Goal: Information Seeking & Learning: Find contact information

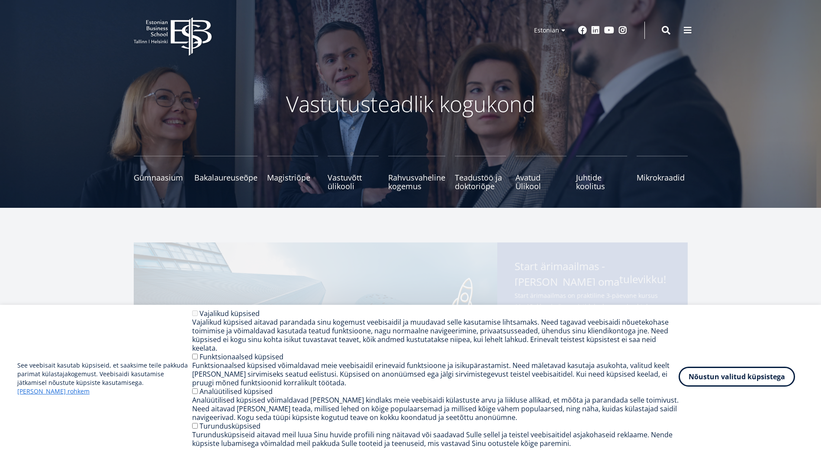
click at [762, 380] on button "Nõustun valitud küpsistega" at bounding box center [737, 377] width 116 height 20
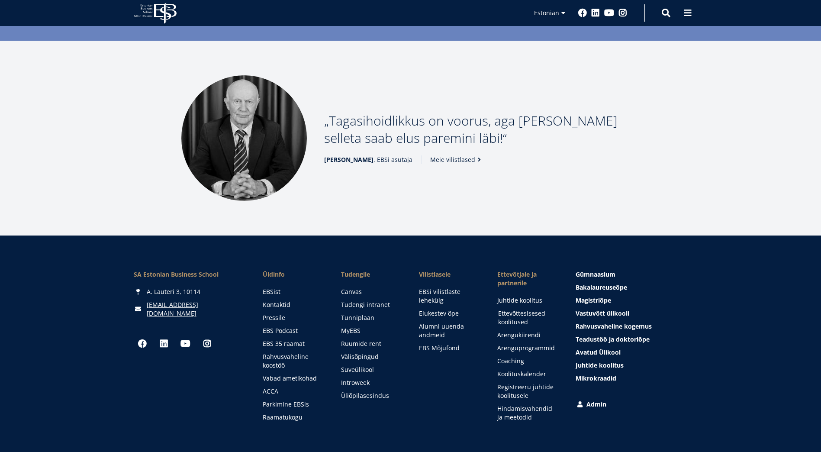
scroll to position [1136, 0]
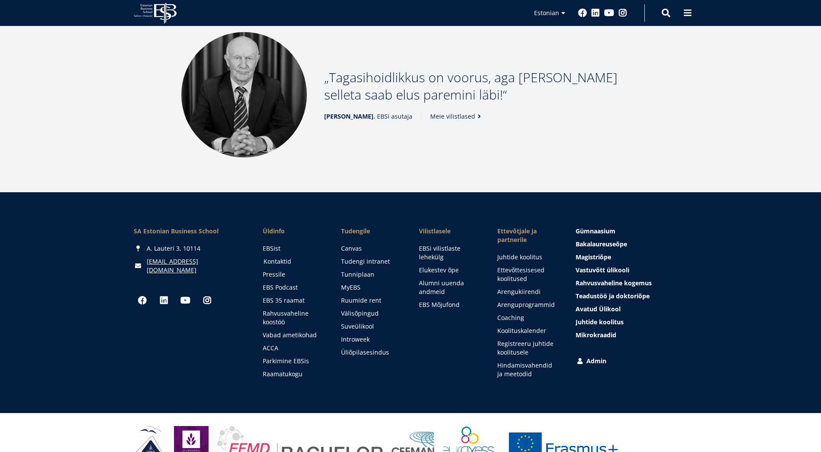
click at [273, 257] on link "Kontaktid" at bounding box center [294, 261] width 61 height 9
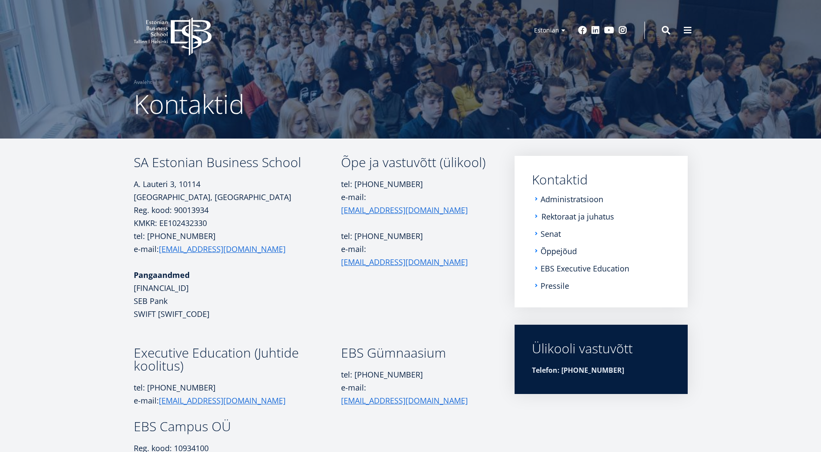
click at [554, 214] on link "Rektoraat ja juhatus" at bounding box center [577, 216] width 73 height 9
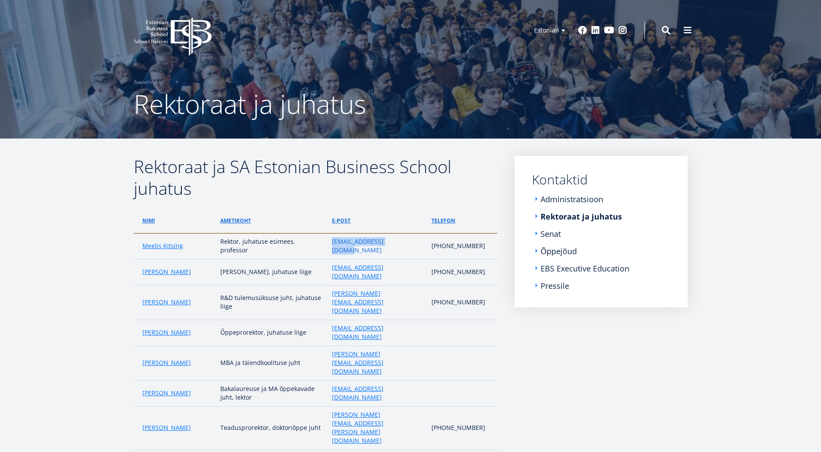
drag, startPoint x: 408, startPoint y: 243, endPoint x: 335, endPoint y: 243, distance: 73.1
click at [335, 243] on p "[EMAIL_ADDRESS][DOMAIN_NAME]" at bounding box center [377, 245] width 91 height 17
copy link "[EMAIL_ADDRESS][DOMAIN_NAME]"
drag, startPoint x: 401, startPoint y: 365, endPoint x: 331, endPoint y: 365, distance: 70.1
click at [331, 406] on td "karmo.kroos@ebs.ee" at bounding box center [378, 427] width 100 height 43
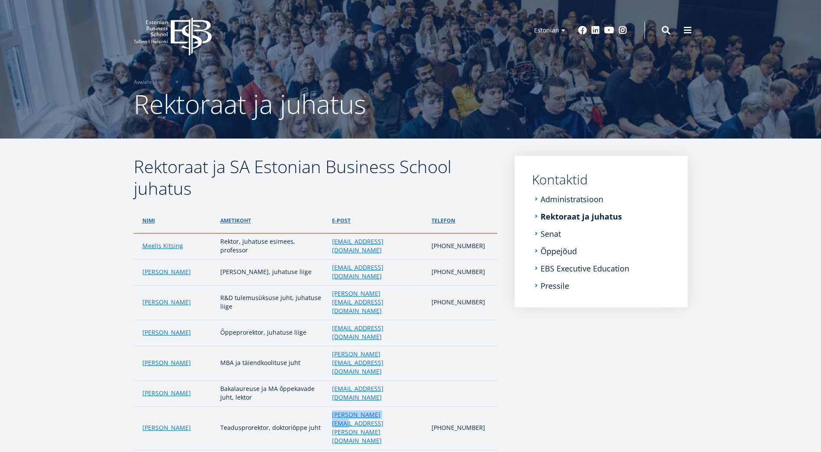
copy link "karmo.kroos@ebs.ee"
